Goal: Check status: Check status

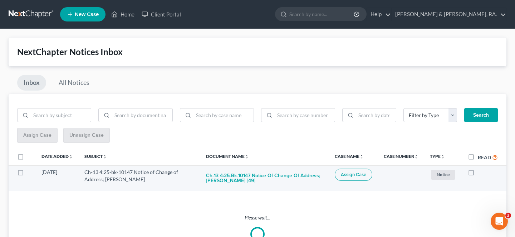
click at [478, 174] on label at bounding box center [478, 174] width 0 height 0
click at [481, 169] on input "checkbox" at bounding box center [483, 171] width 5 height 5
checkbox input "true"
